Goal: Task Accomplishment & Management: Manage account settings

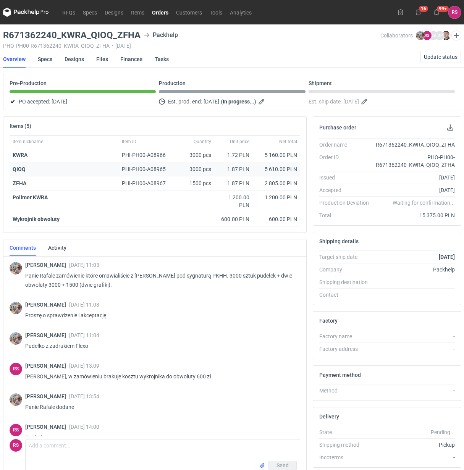
scroll to position [13, 0]
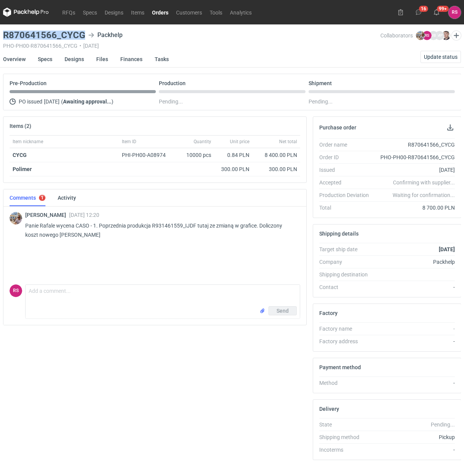
drag, startPoint x: 82, startPoint y: 34, endPoint x: -8, endPoint y: 31, distance: 90.9
click at [0, 31] on html "RFQs Specs Designs Items Orders Customers Tools Analytics 16 99+ [PERSON_NAME] …" at bounding box center [232, 235] width 464 height 470
copy h3 "R870641566_CYCG"
click at [80, 60] on link "Designs" at bounding box center [73, 59] width 19 height 17
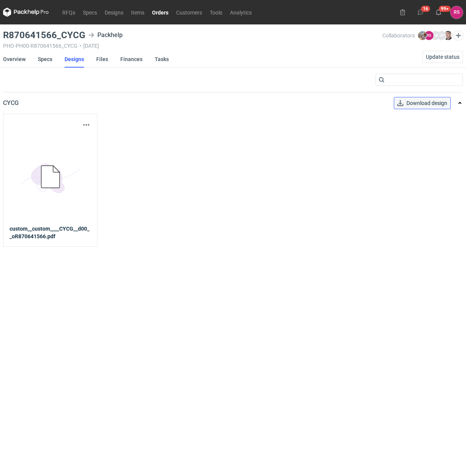
click at [425, 101] on span "Download design" at bounding box center [426, 102] width 41 height 5
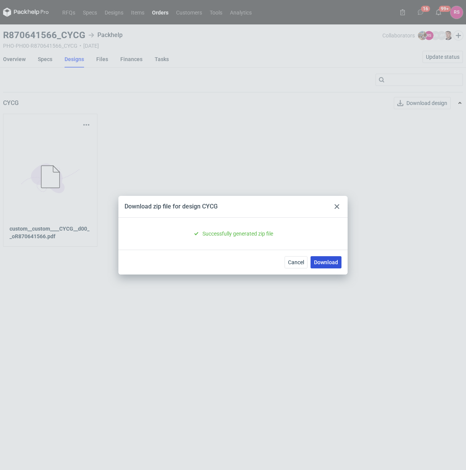
click at [327, 261] on link "Download" at bounding box center [325, 262] width 31 height 12
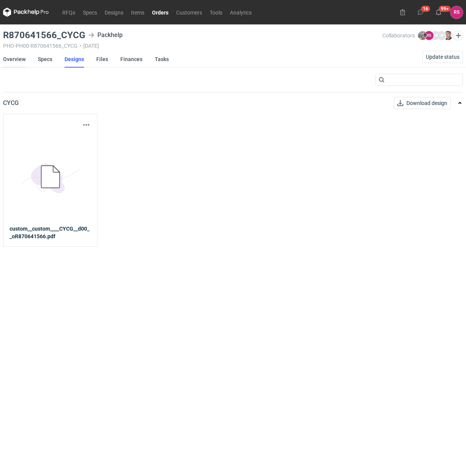
click at [19, 58] on link "Overview" at bounding box center [14, 59] width 23 height 17
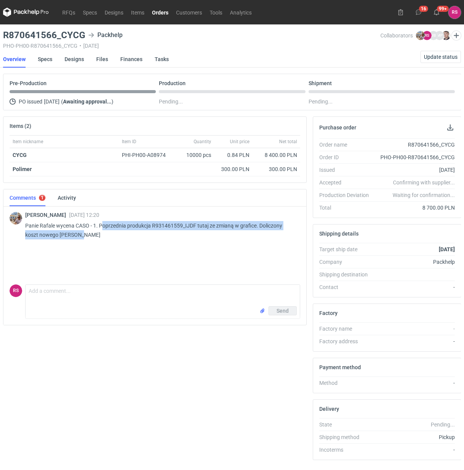
drag, startPoint x: 101, startPoint y: 226, endPoint x: 276, endPoint y: 239, distance: 175.2
click at [276, 239] on p "Panie Rafale wycena CASO - 1. Poprzednia produkcja R931461559_IJDF tutaj ze zmi…" at bounding box center [159, 230] width 269 height 18
copy p "oprzednia produkcja R931461559_IJDF tutaj ze zmianą w grafice. Doliczony koszt …"
click at [228, 250] on div "[PERSON_NAME] [DATE] 12:20 Panie Rafale wycena CASO - 1. Poprzednia produkcja R…" at bounding box center [155, 243] width 290 height 76
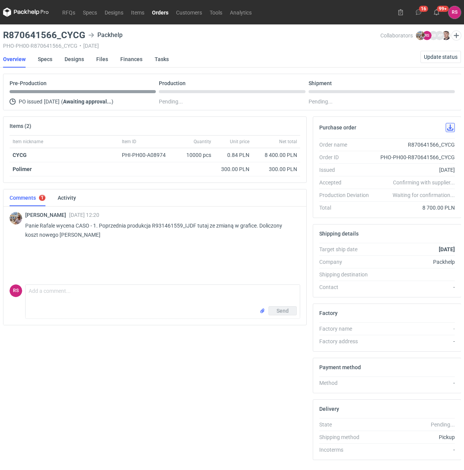
click at [449, 127] on button "button" at bounding box center [449, 127] width 9 height 9
click at [45, 60] on link "Specs" at bounding box center [45, 59] width 14 height 17
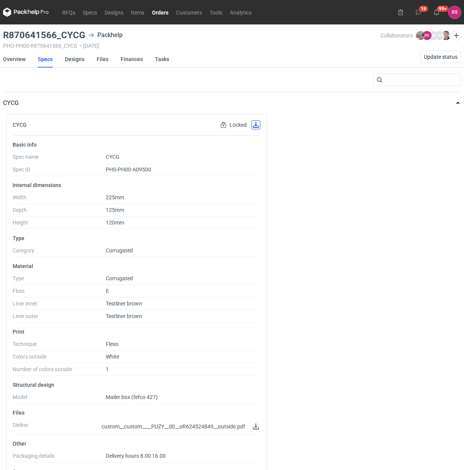
click at [255, 126] on button "button" at bounding box center [255, 124] width 9 height 9
click at [14, 57] on link "Overview" at bounding box center [14, 59] width 23 height 17
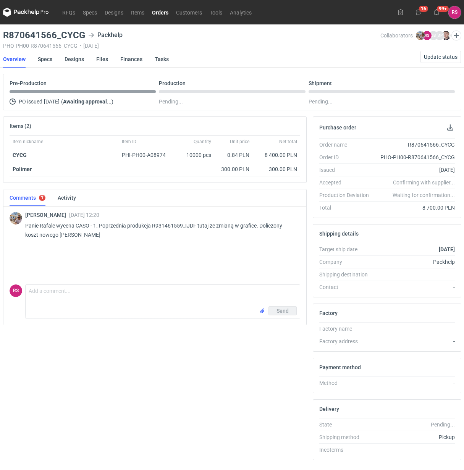
click at [290, 63] on nav "Overview Specs Designs Files Finances Tasks Update status" at bounding box center [231, 59] width 457 height 17
click at [66, 12] on link "RFQs" at bounding box center [68, 12] width 21 height 9
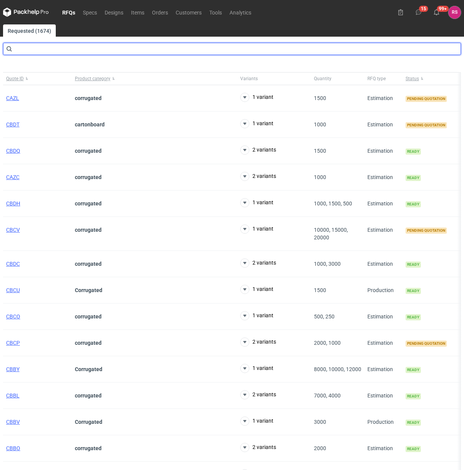
click at [81, 50] on input "text" at bounding box center [231, 49] width 457 height 12
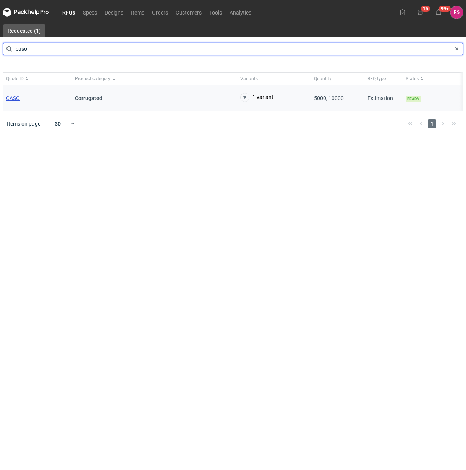
type input "caso"
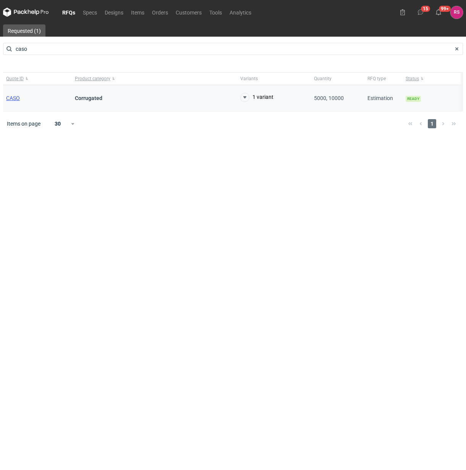
click at [13, 98] on span "CASO" at bounding box center [13, 98] width 14 height 6
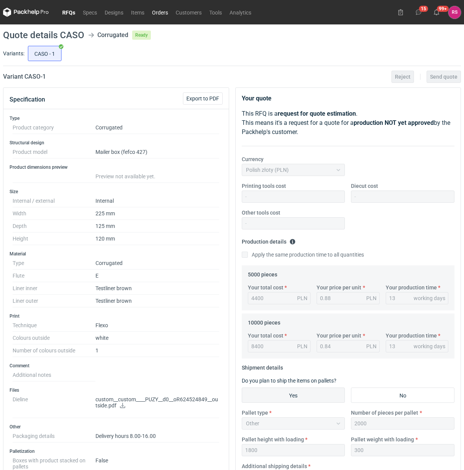
click at [156, 10] on link "Orders" at bounding box center [160, 12] width 24 height 9
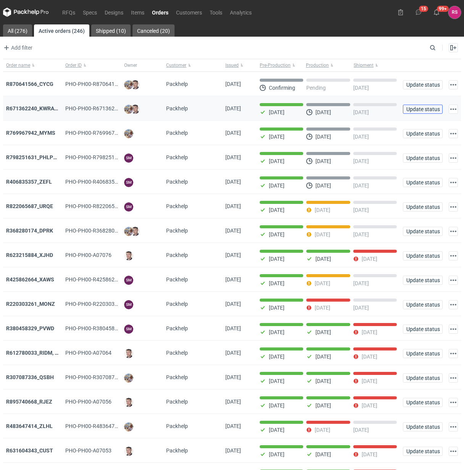
click at [422, 112] on span "Update status" at bounding box center [422, 108] width 33 height 5
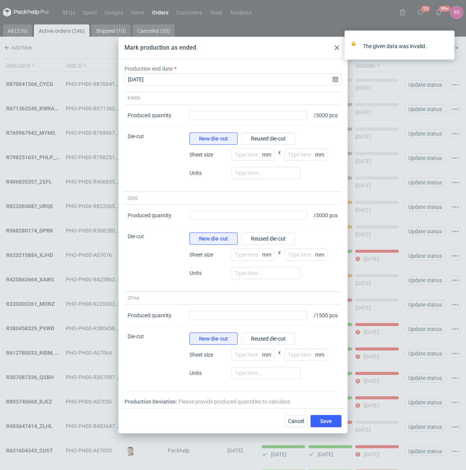
click at [337, 45] on use at bounding box center [336, 47] width 5 height 5
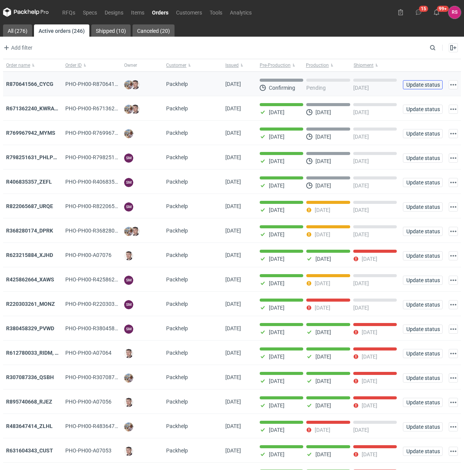
click at [427, 83] on span "Update status" at bounding box center [422, 84] width 33 height 5
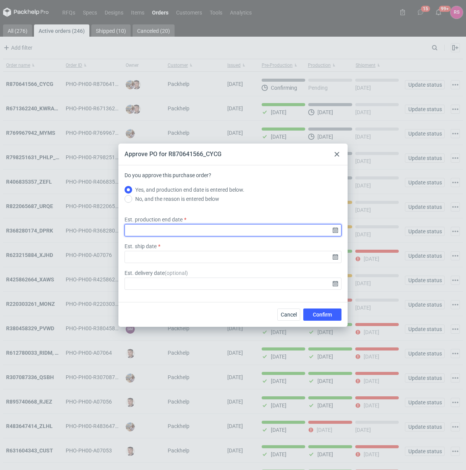
click at [334, 230] on input "Est. production end date" at bounding box center [232, 230] width 217 height 12
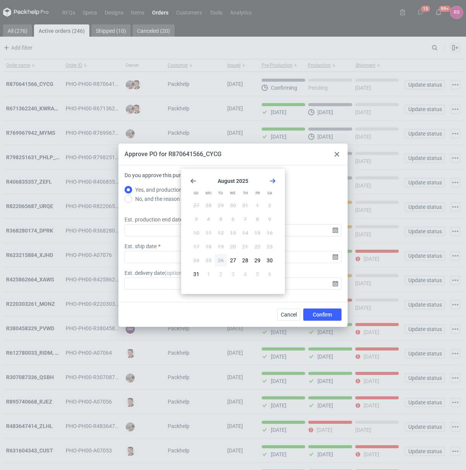
click at [273, 181] on icon "Go forward 1 month" at bounding box center [272, 181] width 6 height 6
click at [220, 231] on span "16" at bounding box center [220, 233] width 6 height 8
type input "[DATE]"
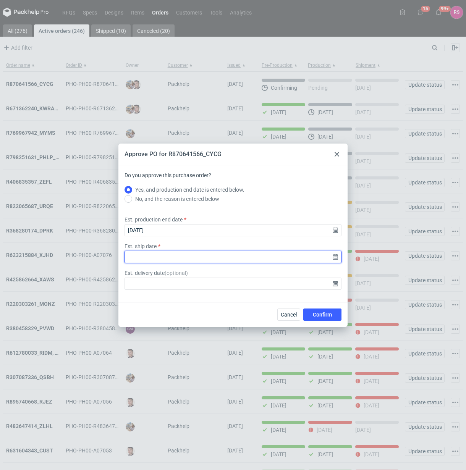
click at [334, 258] on input "Est. ship date" at bounding box center [232, 257] width 217 height 12
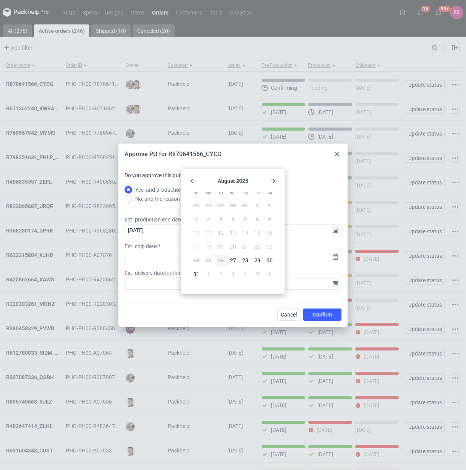
click at [270, 181] on icon "Go forward 1 month" at bounding box center [272, 181] width 6 height 6
click at [222, 229] on span "16" at bounding box center [220, 233] width 6 height 8
type input "[DATE]"
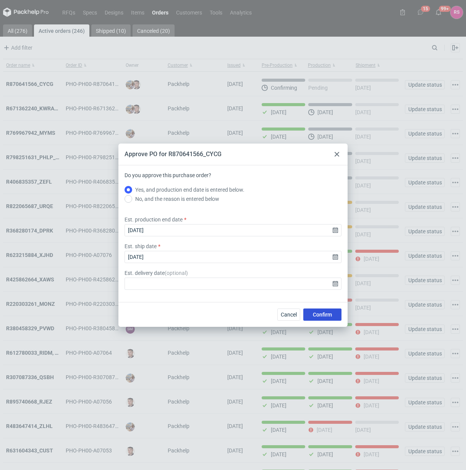
click at [321, 316] on span "Confirm" at bounding box center [321, 314] width 19 height 5
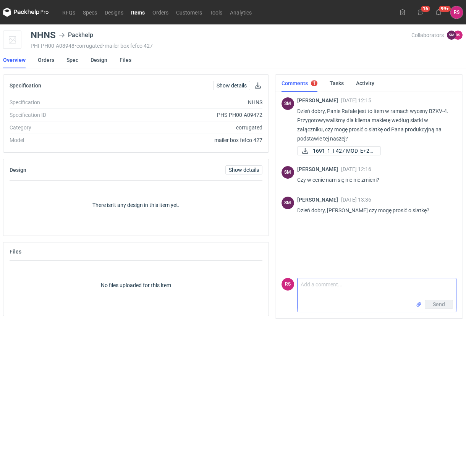
click at [355, 283] on textarea "Comment message" at bounding box center [376, 288] width 158 height 21
click at [411, 282] on textarea "Panie Sebastianie, tak, oczywiście." at bounding box center [376, 288] width 158 height 21
type textarea "Panie Sebastianie, tak, oczywiście. Przegapiliśmy sprawę."
click at [440, 303] on span "Send" at bounding box center [438, 303] width 12 height 5
